Goal: Information Seeking & Learning: Learn about a topic

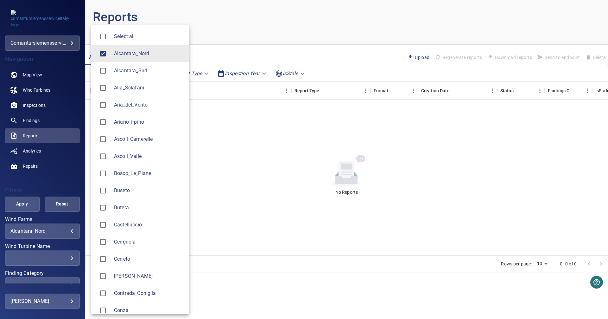
click at [61, 230] on body "**********" at bounding box center [304, 159] width 608 height 319
click at [119, 52] on span "Alcantara_Nord" at bounding box center [149, 54] width 70 height 8
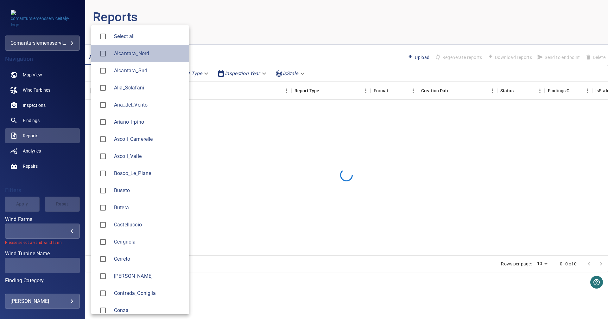
click at [119, 52] on span "Alcantara_Nord" at bounding box center [149, 54] width 70 height 8
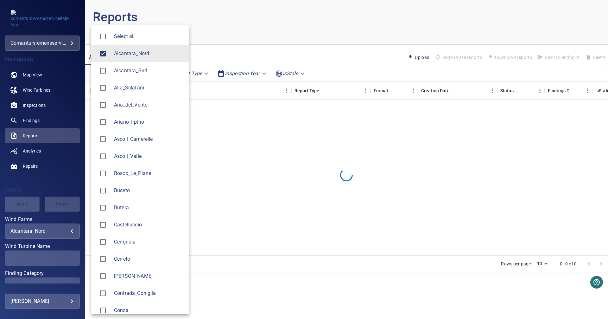
type input "**********"
click at [119, 52] on span "Alcantara_Nord" at bounding box center [149, 54] width 70 height 8
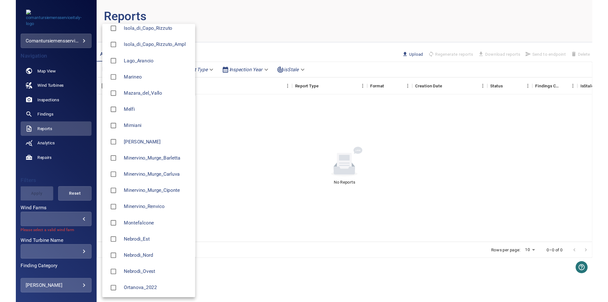
scroll to position [348, 0]
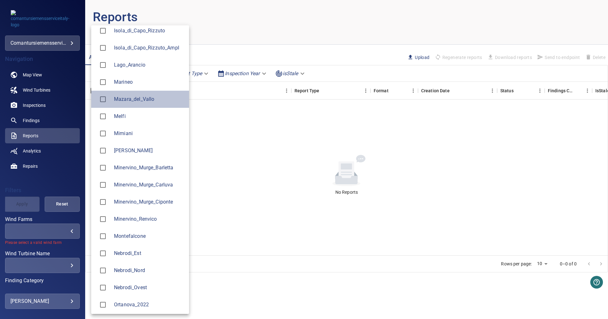
click at [123, 93] on li "Mazara_del_Vallo" at bounding box center [140, 99] width 98 height 17
type input "**********"
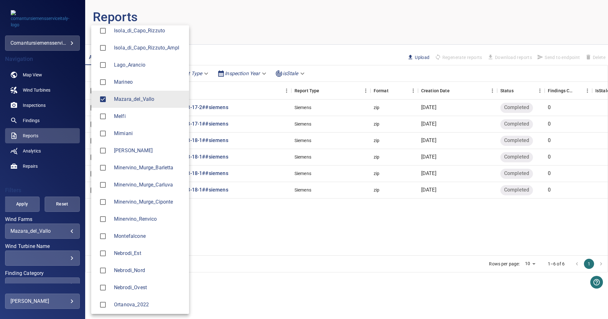
click at [35, 73] on div at bounding box center [304, 159] width 608 height 319
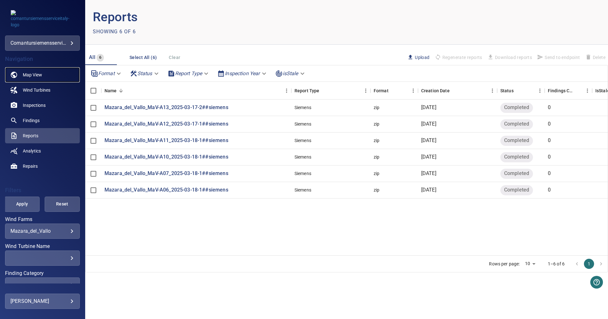
click at [35, 73] on span "Map View" at bounding box center [32, 75] width 19 height 6
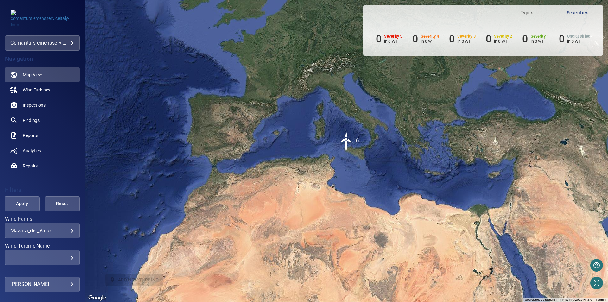
click at [345, 140] on img "6" at bounding box center [346, 140] width 19 height 19
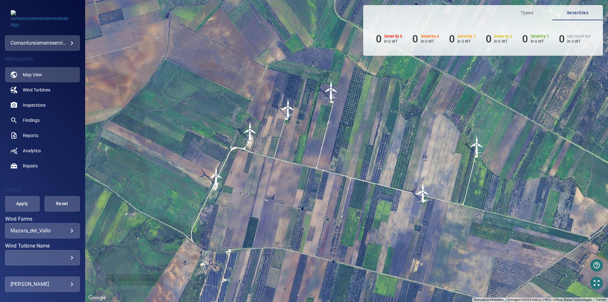
click at [475, 141] on img "MaV-A06" at bounding box center [476, 145] width 19 height 19
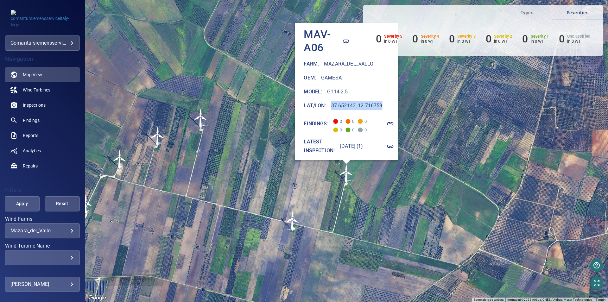
drag, startPoint x: 321, startPoint y: 102, endPoint x: 373, endPoint y: 104, distance: 52.3
click at [373, 104] on div "Lat/Lon : 37.652143, 12.716759" at bounding box center [351, 105] width 94 height 9
copy h6 "37.652143, 12.716759"
click at [37, 105] on span "Inspections" at bounding box center [34, 105] width 23 height 6
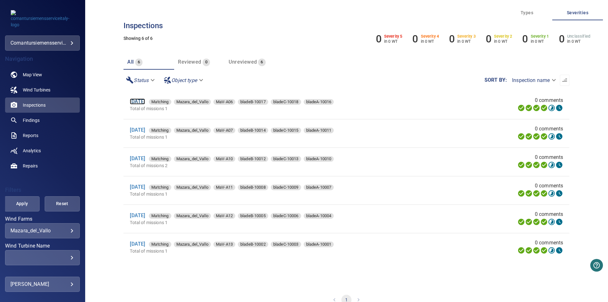
click at [145, 99] on link "18 Mar 2025" at bounding box center [137, 101] width 15 height 6
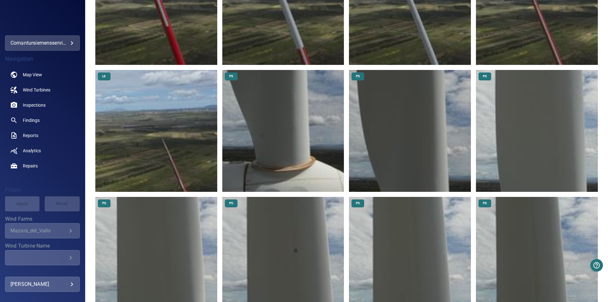
scroll to position [542, 0]
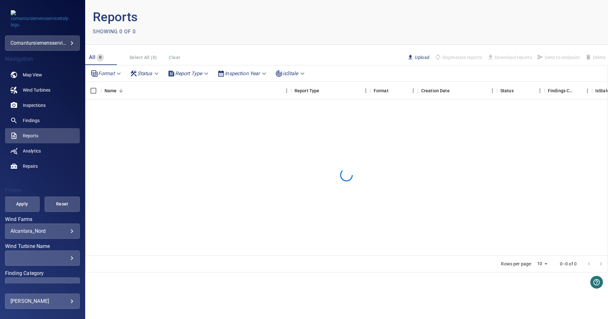
click at [70, 232] on div "**********" at bounding box center [42, 230] width 75 height 15
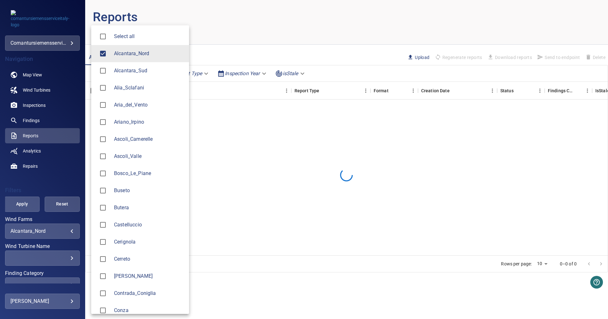
click at [66, 232] on body "**********" at bounding box center [304, 159] width 608 height 319
click at [152, 55] on span "Alcantara_Nord" at bounding box center [149, 54] width 70 height 8
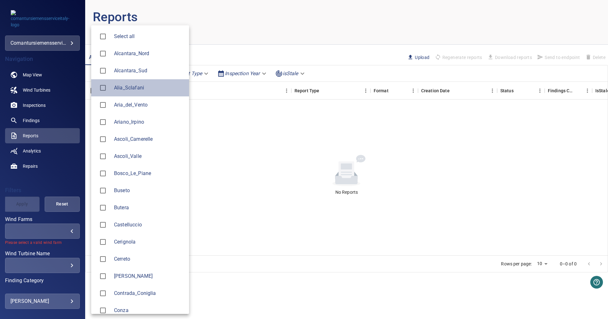
click at [146, 92] on li "Alia_Sclafani" at bounding box center [140, 87] width 98 height 17
type input "**********"
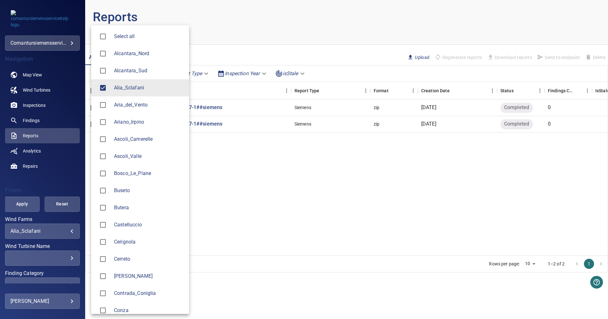
click at [31, 106] on div at bounding box center [304, 159] width 608 height 319
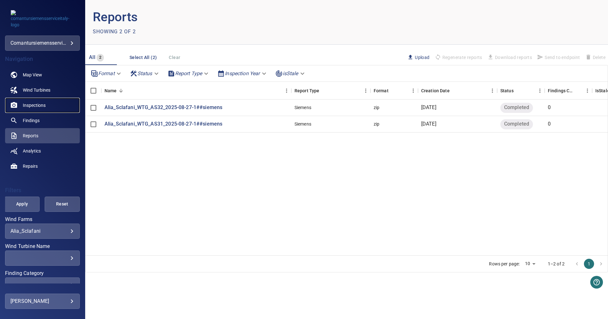
click at [31, 106] on span "Inspections" at bounding box center [34, 105] width 23 height 6
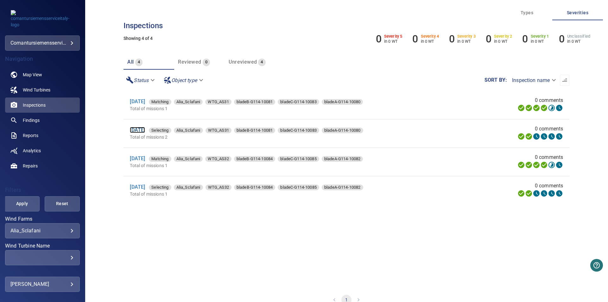
click at [138, 130] on link "[DATE]" at bounding box center [137, 130] width 15 height 6
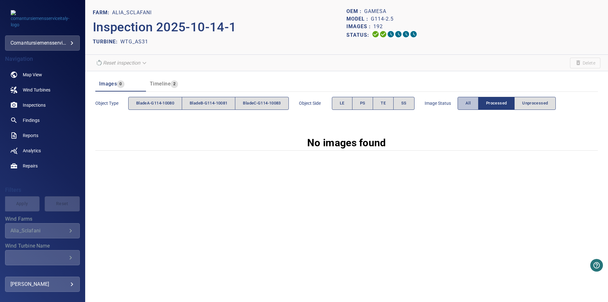
click at [468, 102] on button "All" at bounding box center [468, 103] width 21 height 13
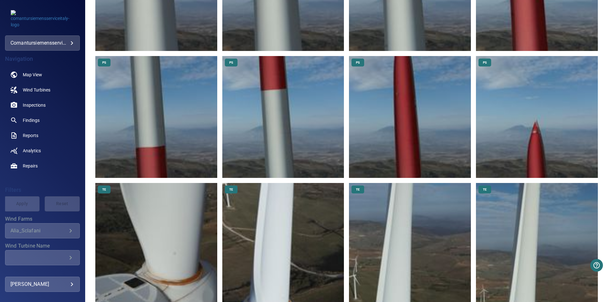
scroll to position [953, 0]
click at [542, 125] on img at bounding box center [537, 117] width 122 height 122
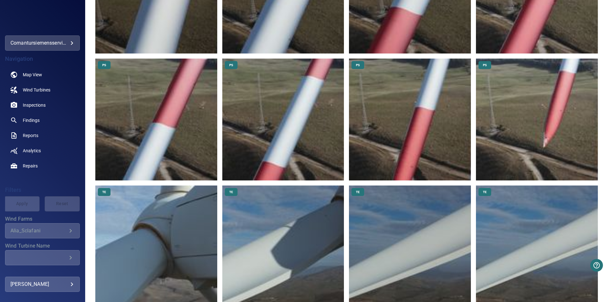
scroll to position [2981, 0]
click at [529, 108] on img at bounding box center [537, 119] width 122 height 122
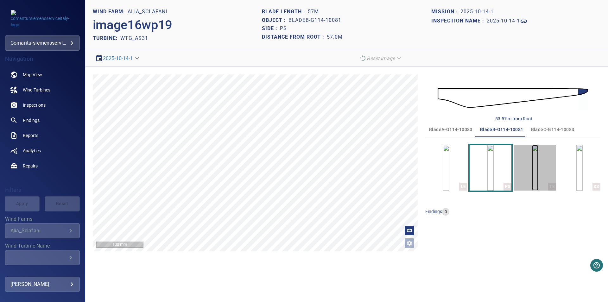
click at [538, 163] on img "button" at bounding box center [535, 168] width 6 height 46
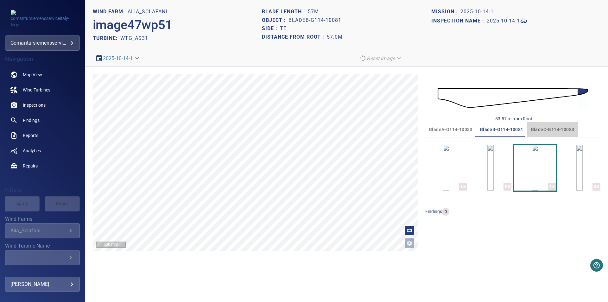
click at [543, 131] on span "bladeC-G114-10083" at bounding box center [552, 130] width 43 height 8
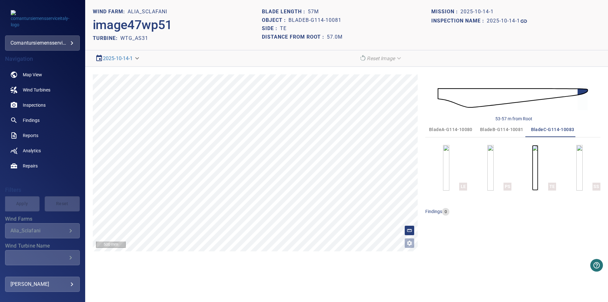
click at [532, 160] on img "button" at bounding box center [535, 168] width 6 height 46
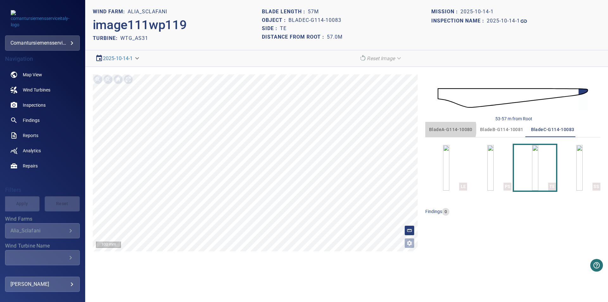
click at [446, 129] on span "bladeA-G114-10080" at bounding box center [450, 130] width 43 height 8
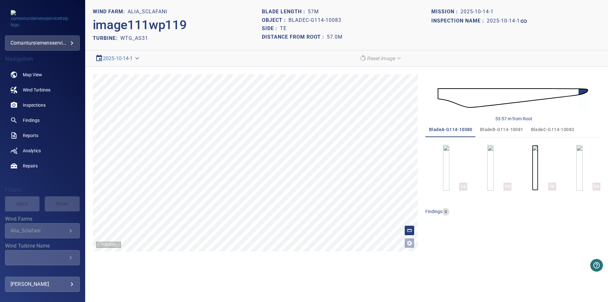
click at [534, 177] on img "button" at bounding box center [535, 168] width 6 height 46
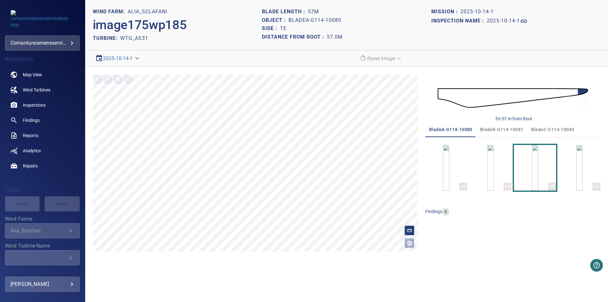
click at [570, 93] on img at bounding box center [513, 98] width 150 height 36
click at [572, 93] on img at bounding box center [513, 98] width 150 height 36
